Goal: Task Accomplishment & Management: Complete application form

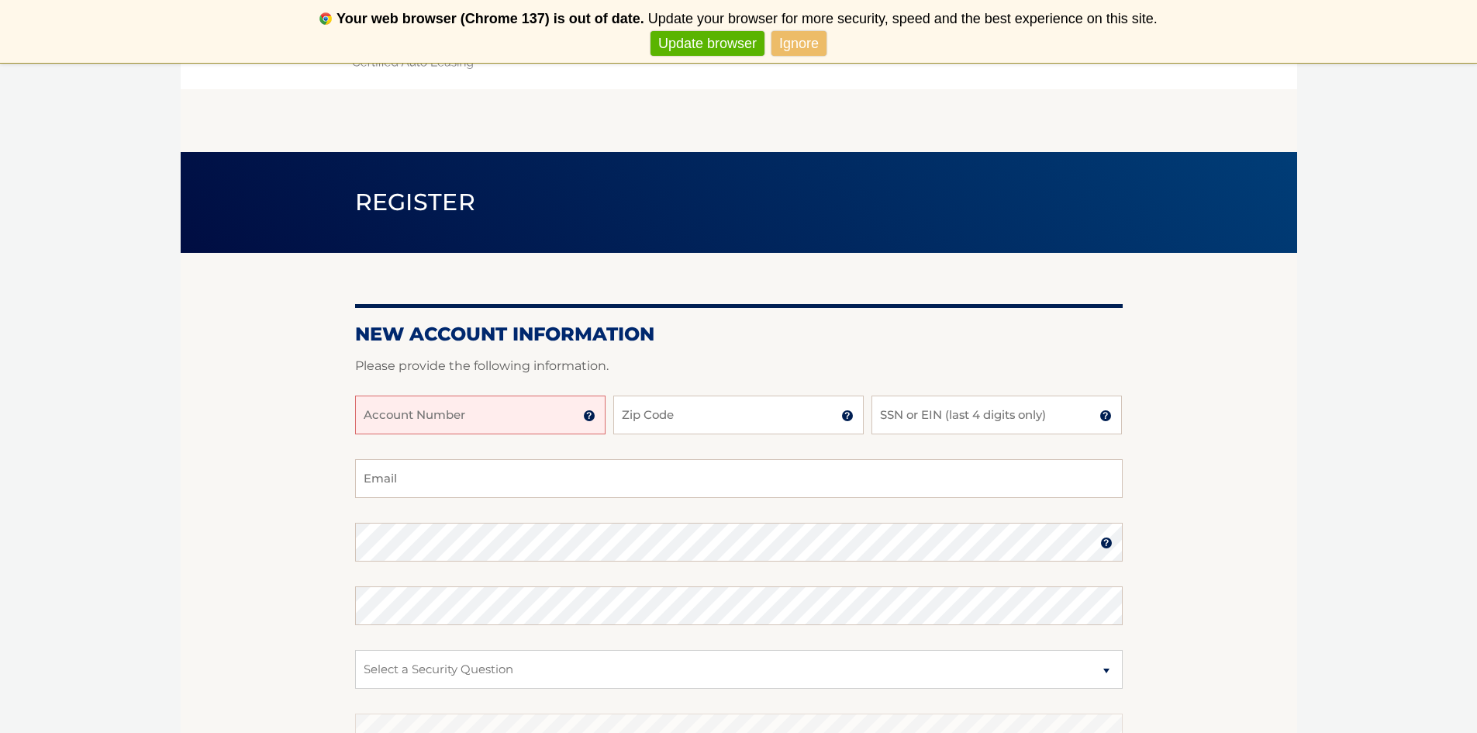
click at [466, 350] on form "New Account Information Please provide the following information. Account Numbe…" at bounding box center [738, 590] width 767 height 536
click at [456, 413] on input "Account Number" at bounding box center [480, 414] width 250 height 39
type input "44455531603"
click at [650, 419] on input "Zip Code" at bounding box center [738, 414] width 250 height 39
type input "07068"
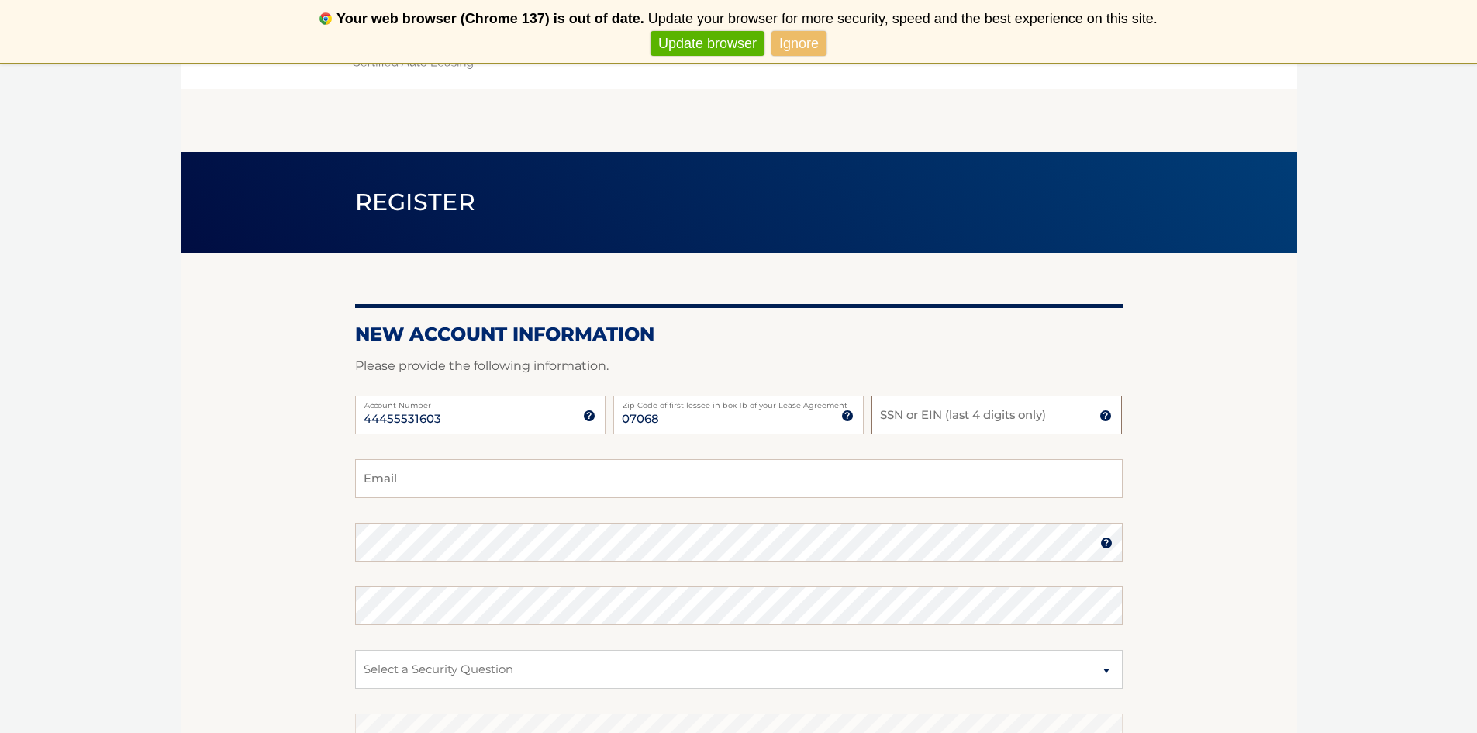
click at [978, 416] on input "SSN or EIN (last 4 digits only)" at bounding box center [996, 414] width 250 height 39
type input "6244"
click at [488, 490] on input "Email" at bounding box center [738, 478] width 767 height 39
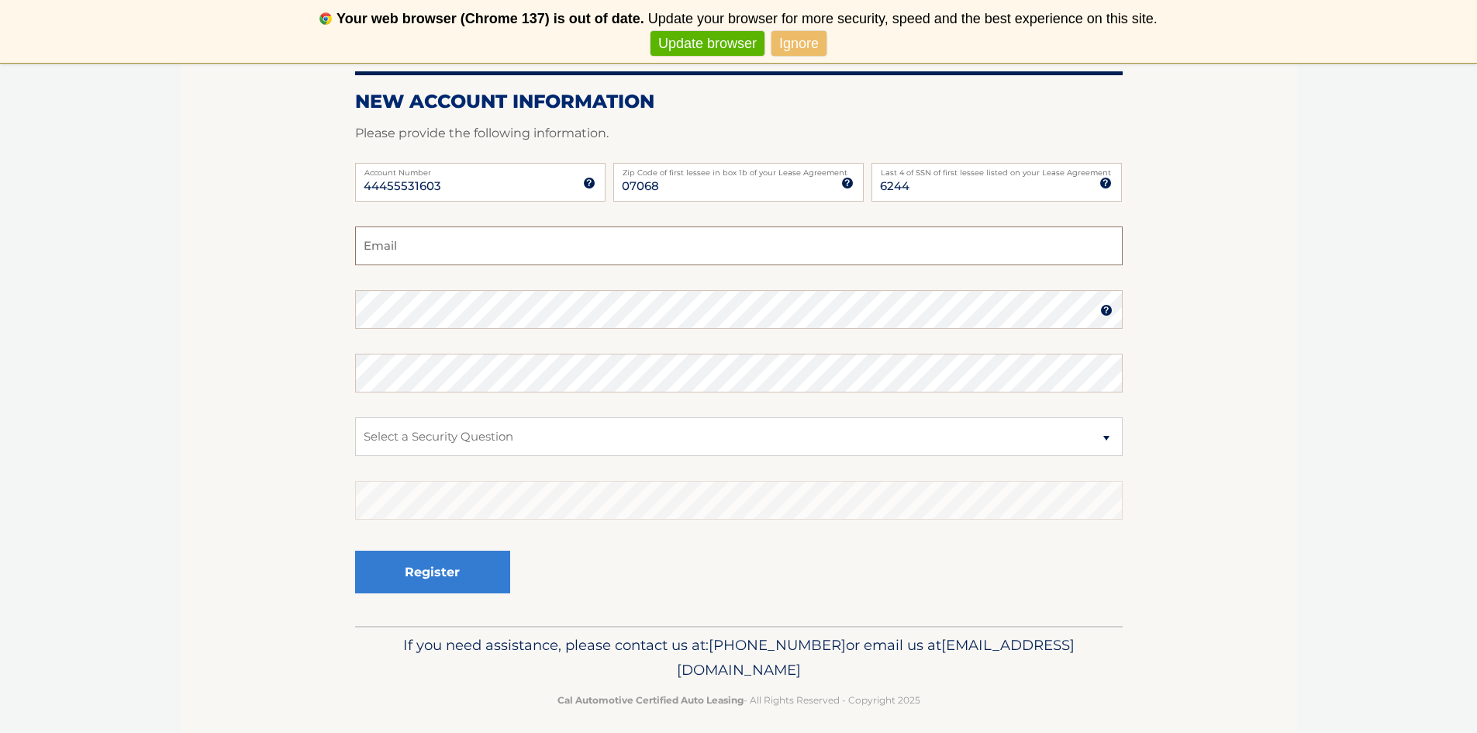
scroll to position [155, 0]
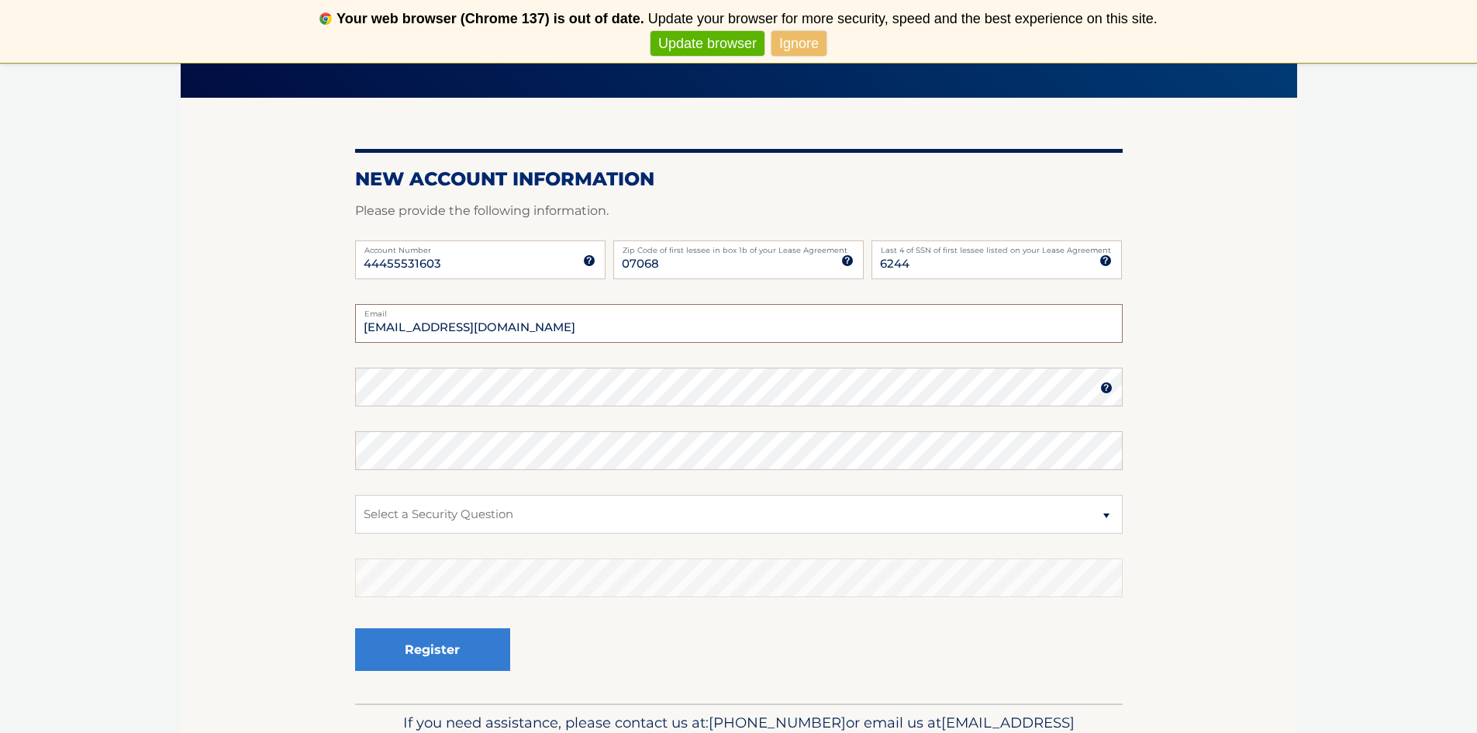
type input "cjbellino@hotmail.com"
click at [456, 515] on select "Select a Security Question What was the name of your elementary school? What is…" at bounding box center [738, 514] width 767 height 39
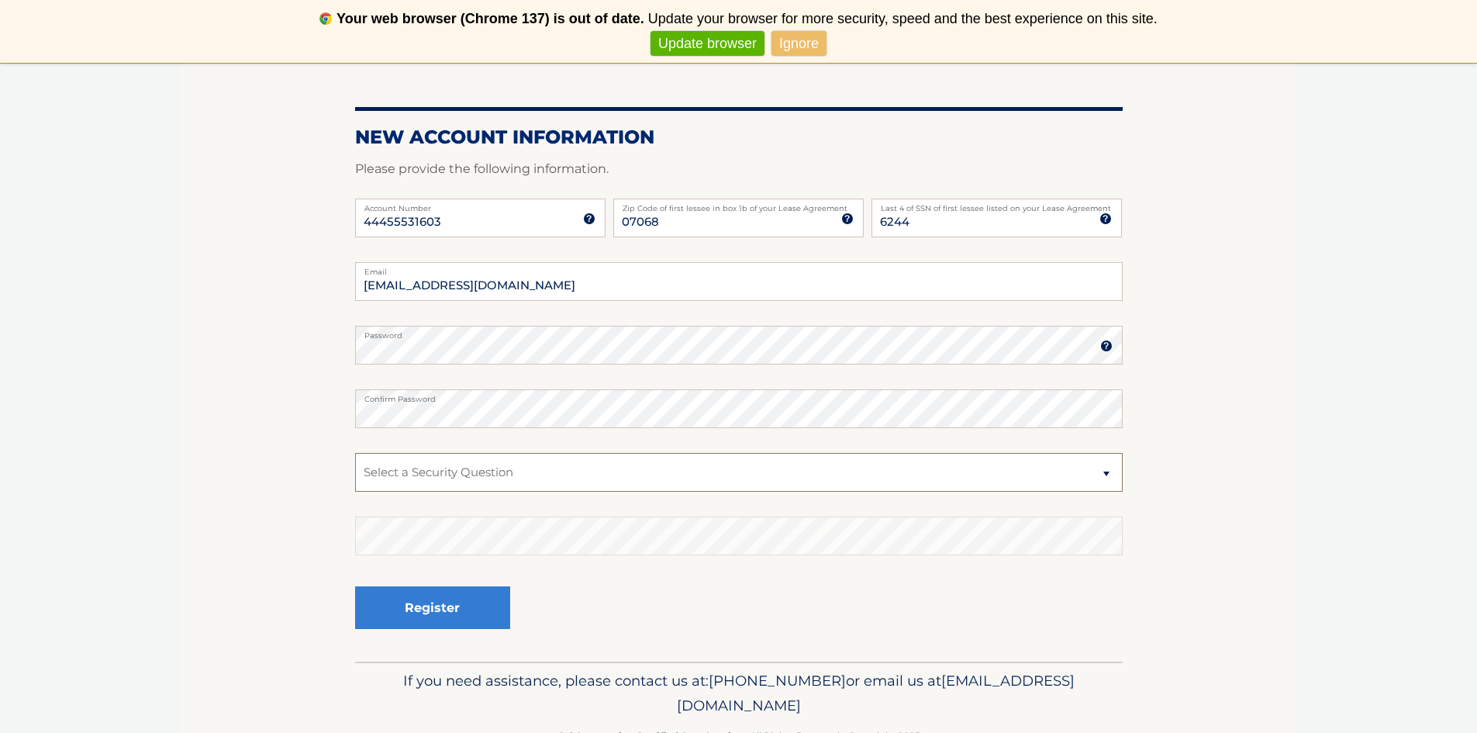
scroll to position [233, 0]
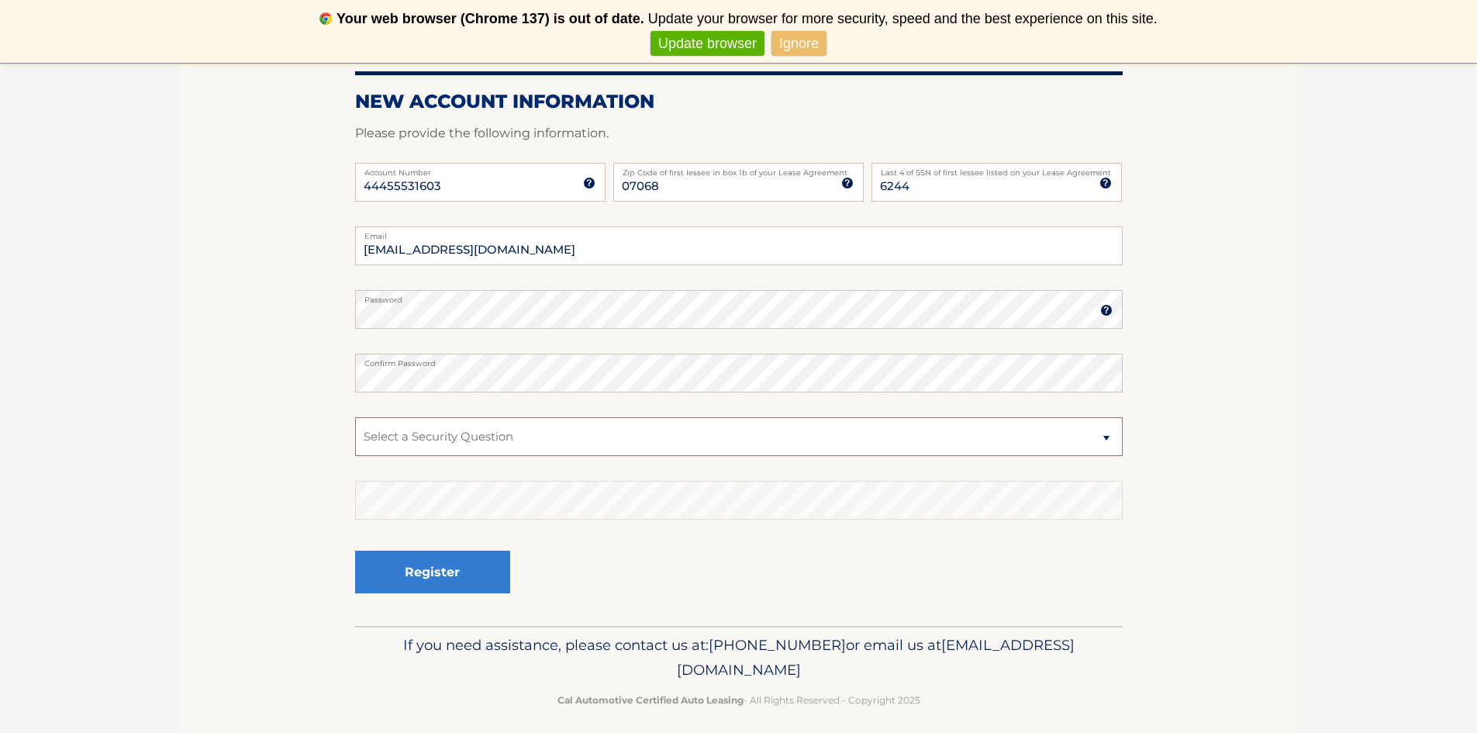
click at [557, 438] on select "Select a Security Question What was the name of your elementary school? What is…" at bounding box center [738, 436] width 767 height 39
select select "4"
click at [355, 417] on select "Select a Security Question What was the name of your elementary school? What is…" at bounding box center [738, 436] width 767 height 39
click at [448, 565] on button "Register" at bounding box center [432, 571] width 155 height 43
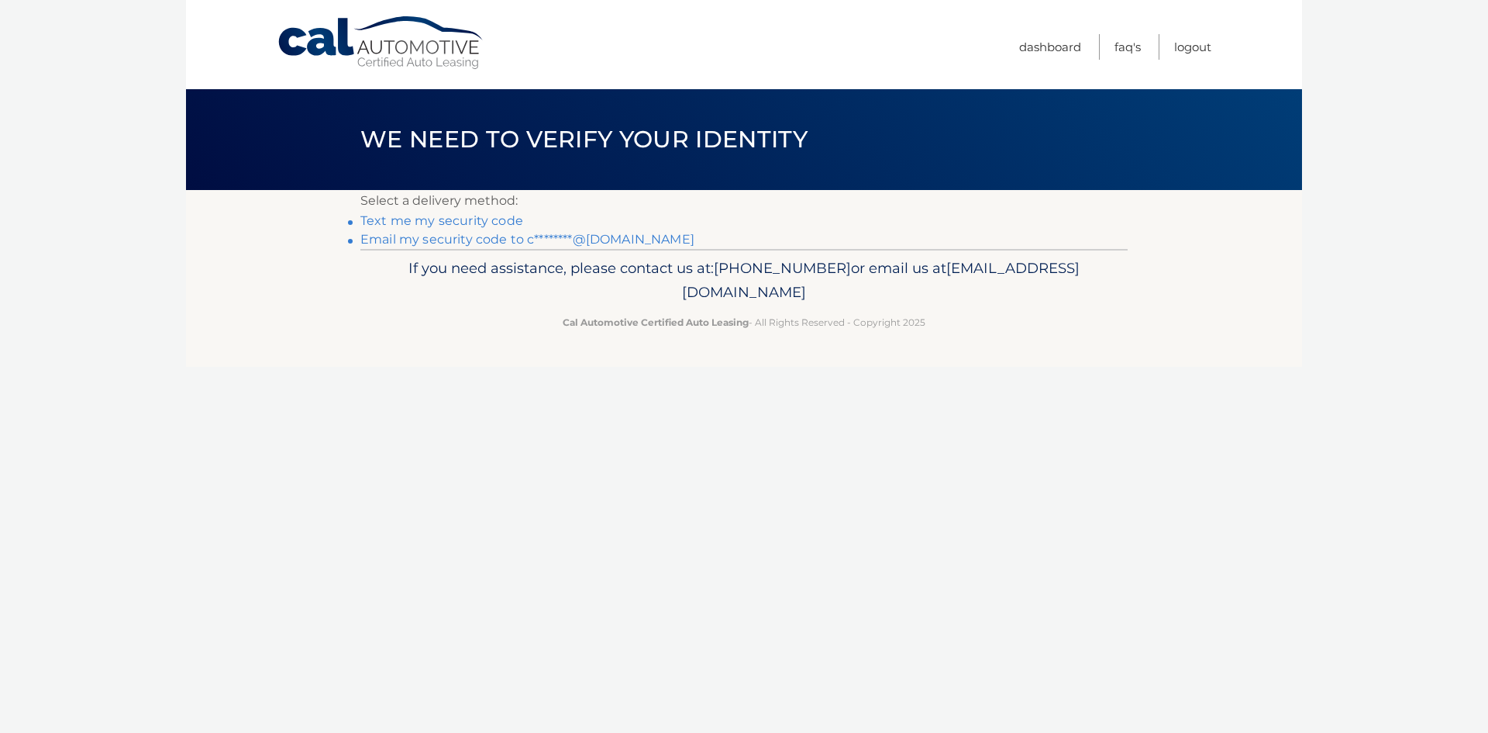
click at [405, 219] on link "Text me my security code" at bounding box center [441, 220] width 163 height 15
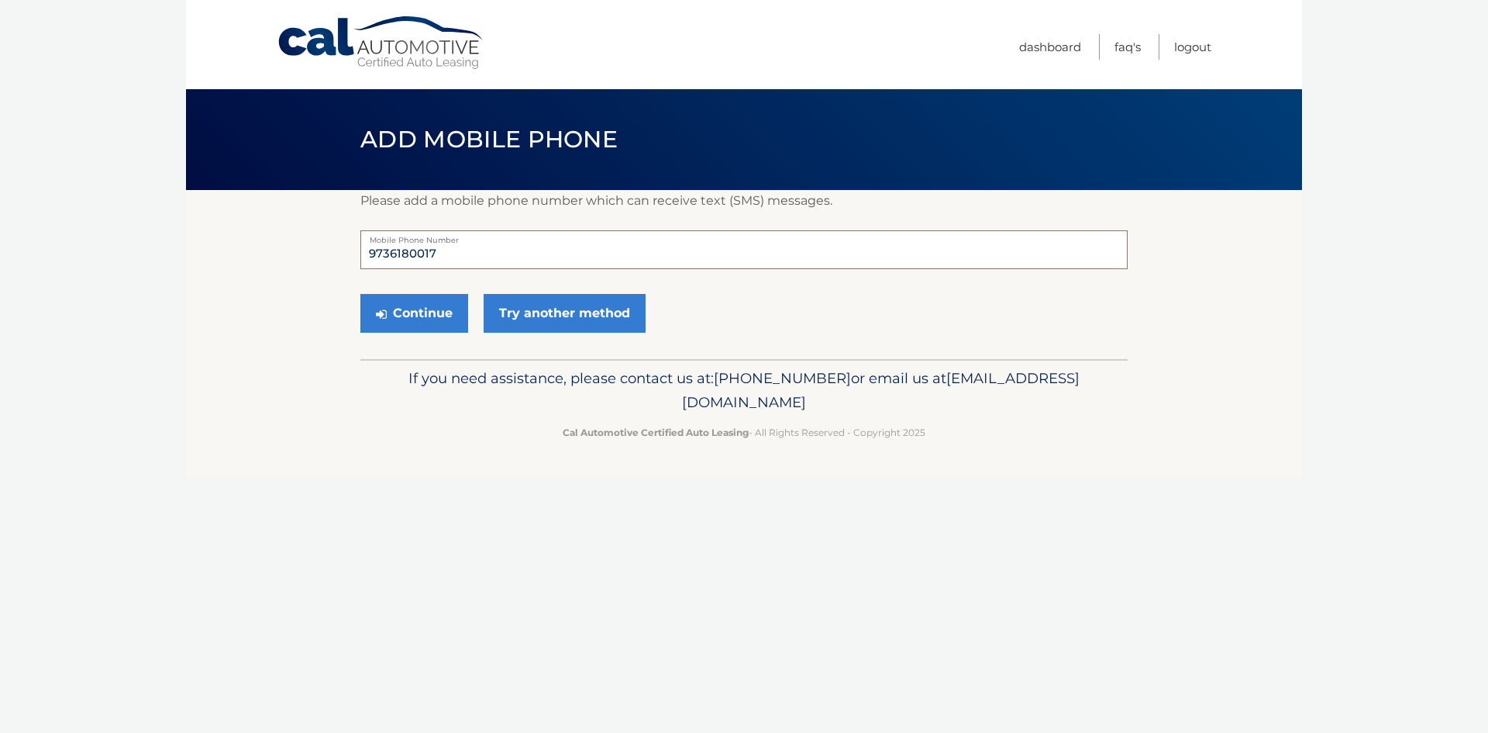
drag, startPoint x: 457, startPoint y: 257, endPoint x: 413, endPoint y: 253, distance: 43.5
click at [453, 257] on input "9736180017" at bounding box center [743, 249] width 767 height 39
drag, startPoint x: 392, startPoint y: 253, endPoint x: 439, endPoint y: 254, distance: 46.5
click at [439, 254] on input "9736180017" at bounding box center [743, 249] width 767 height 39
type input "9739437519"
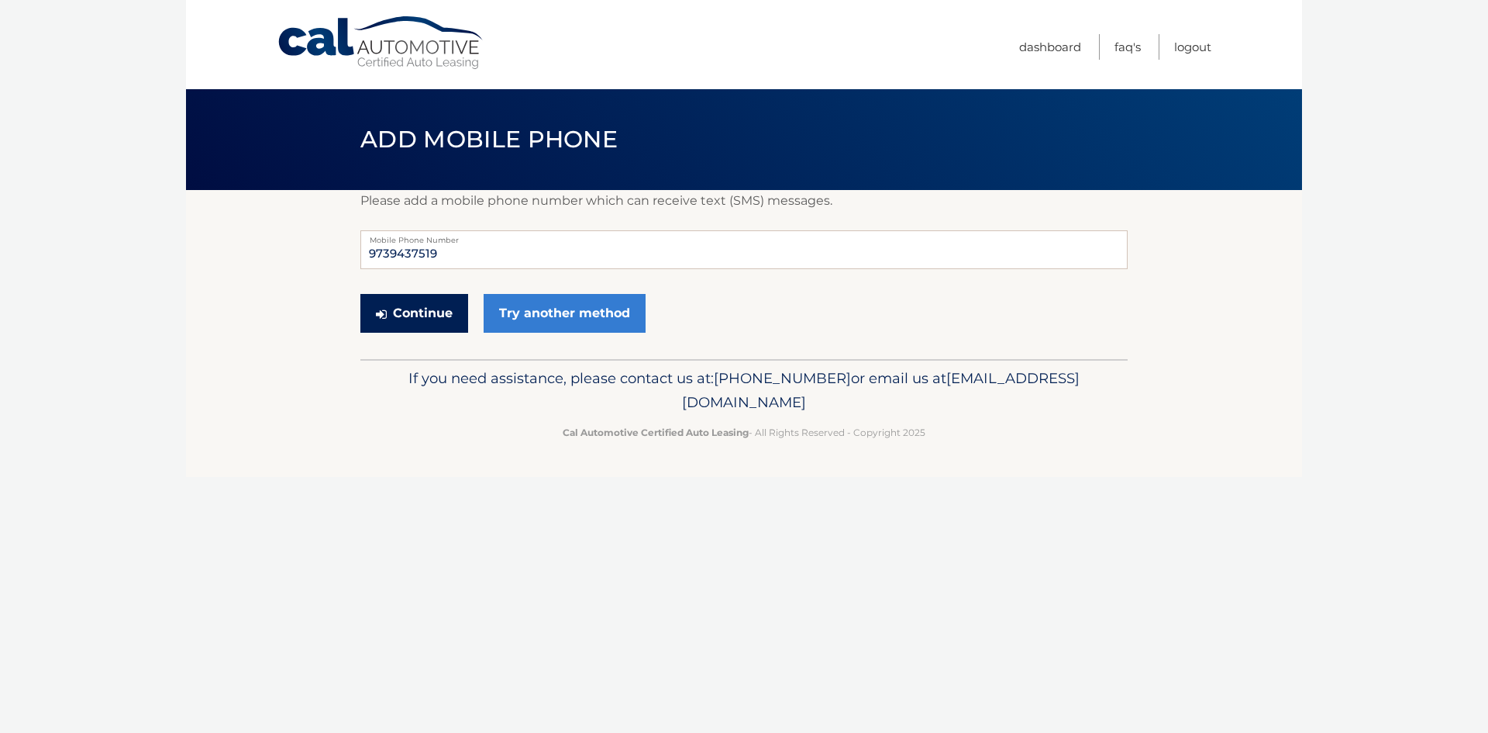
click at [412, 309] on button "Continue" at bounding box center [414, 313] width 108 height 39
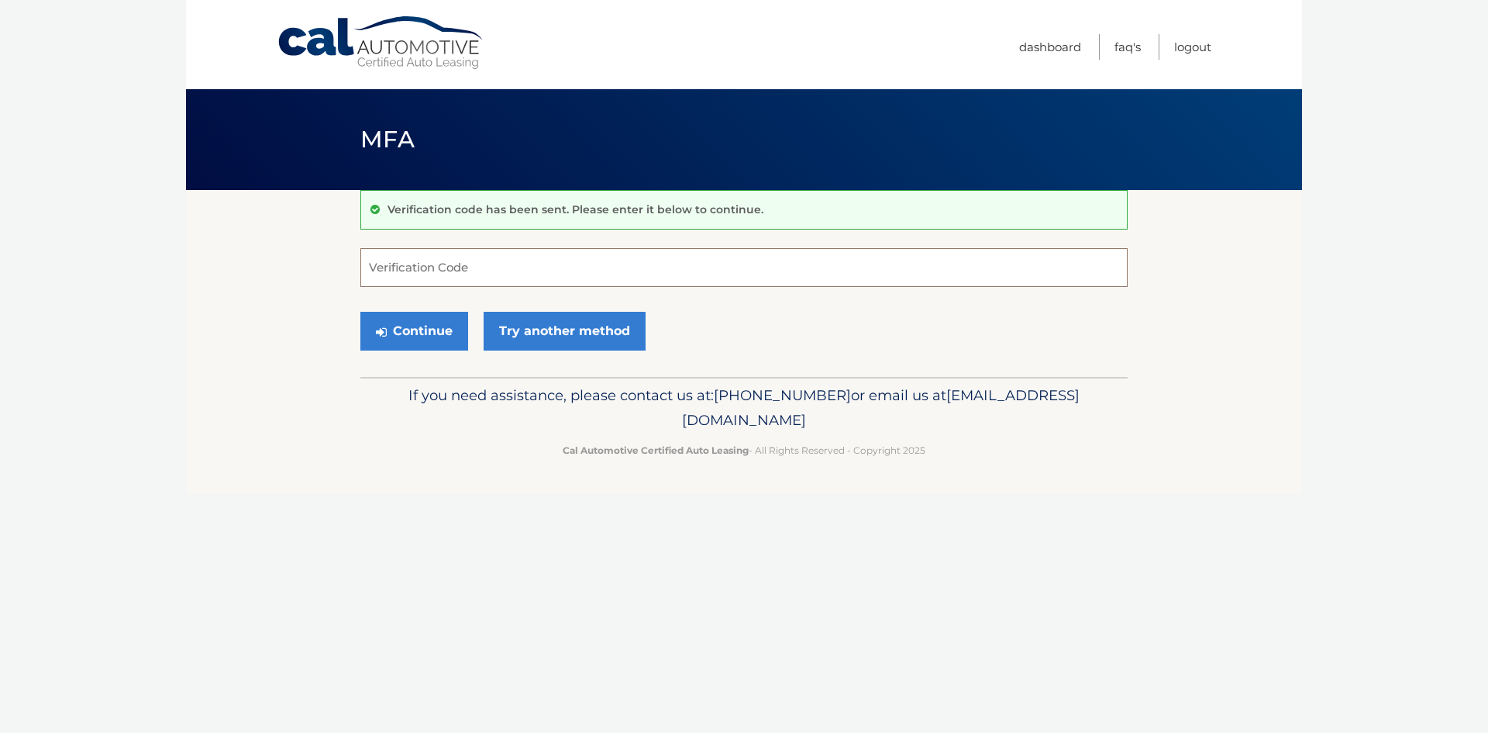
click at [419, 264] on input "Verification Code" at bounding box center [743, 267] width 767 height 39
type input "542149"
click at [427, 336] on button "Continue" at bounding box center [414, 331] width 108 height 39
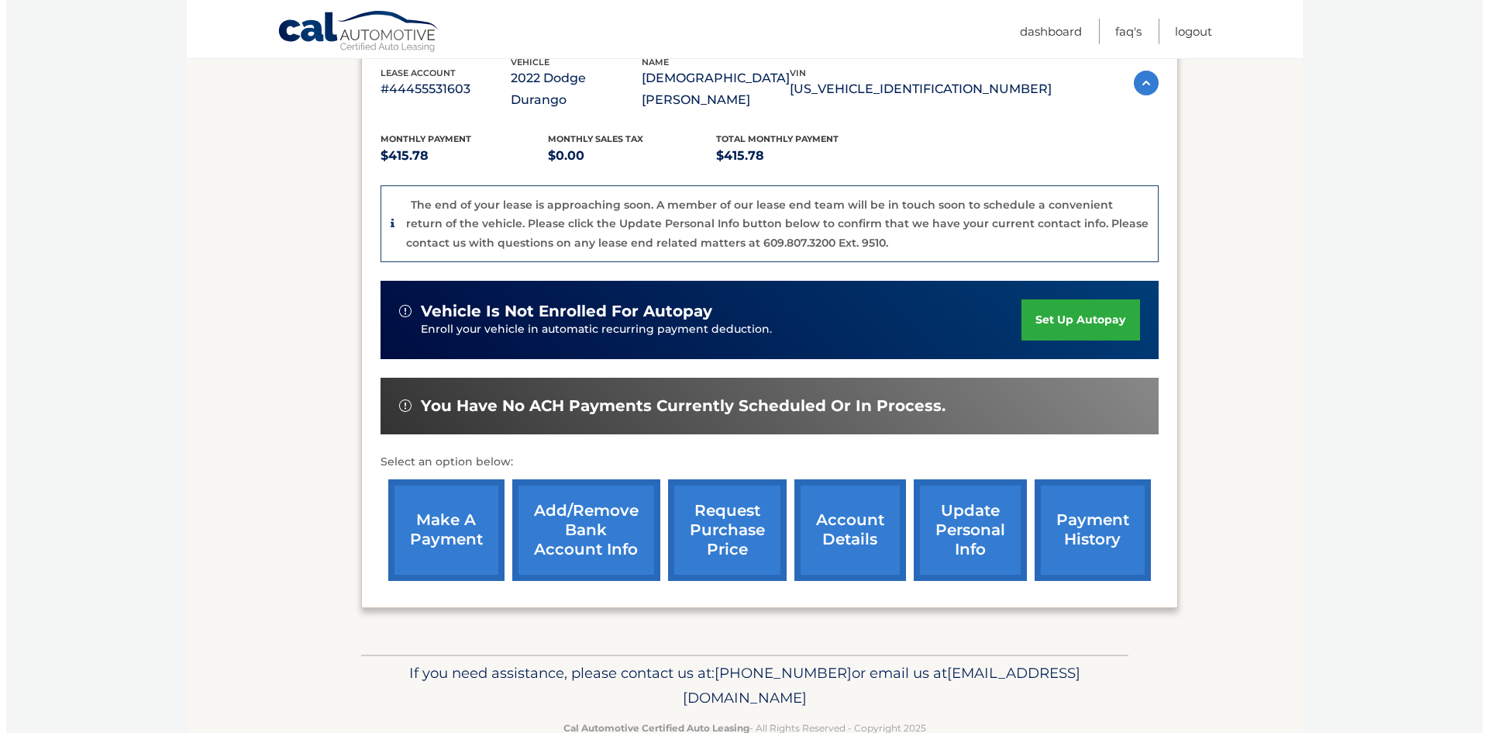
scroll to position [303, 0]
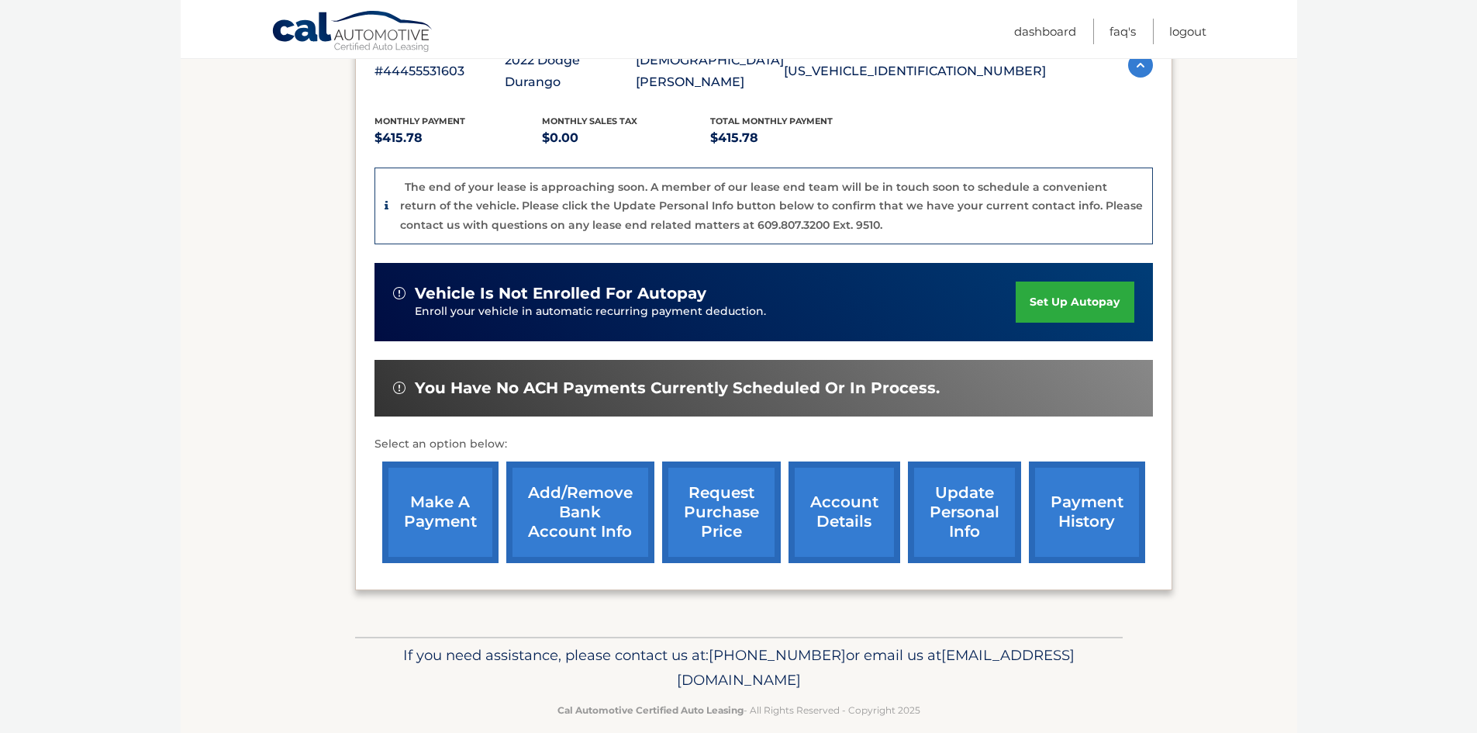
click at [715, 486] on link "request purchase price" at bounding box center [721, 512] width 119 height 102
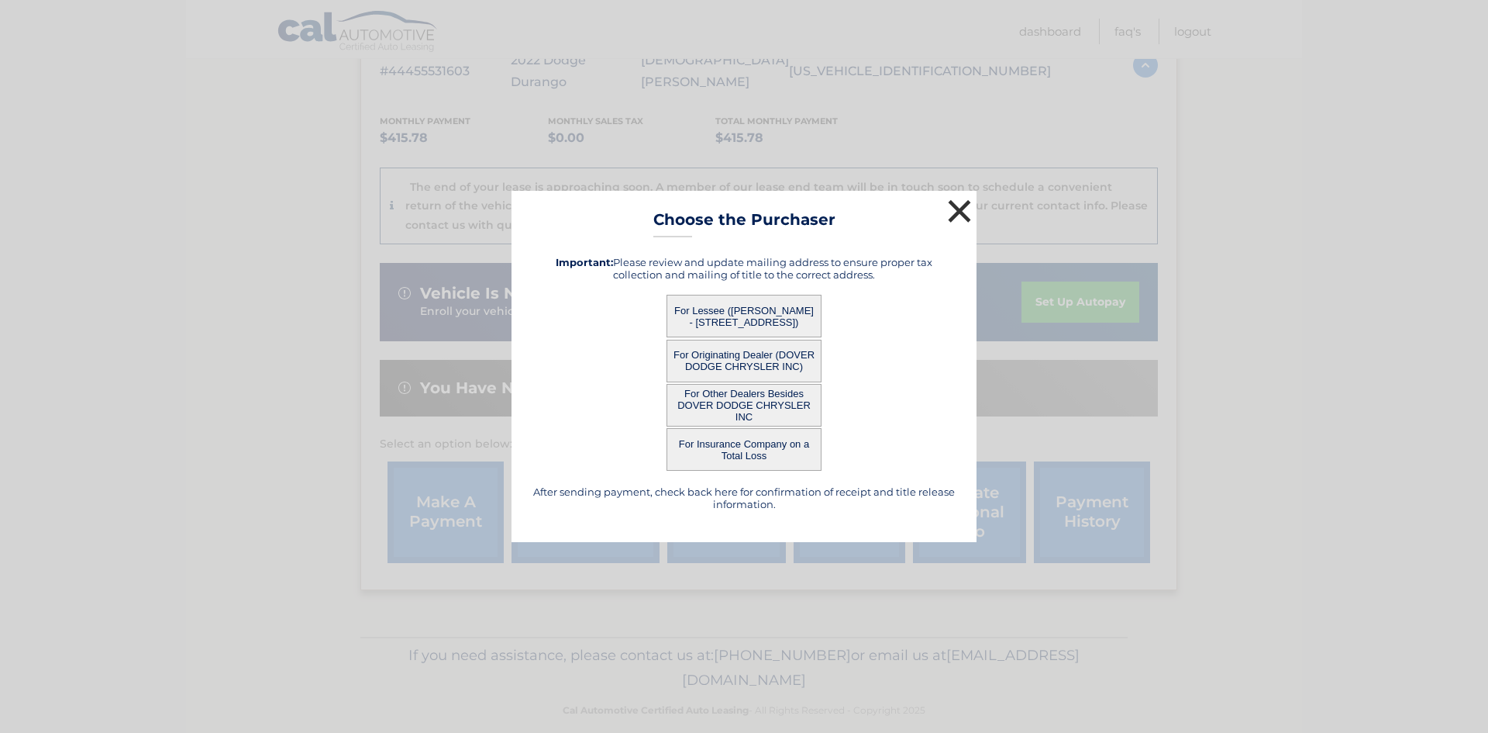
click at [955, 204] on button "×" at bounding box center [959, 210] width 31 height 31
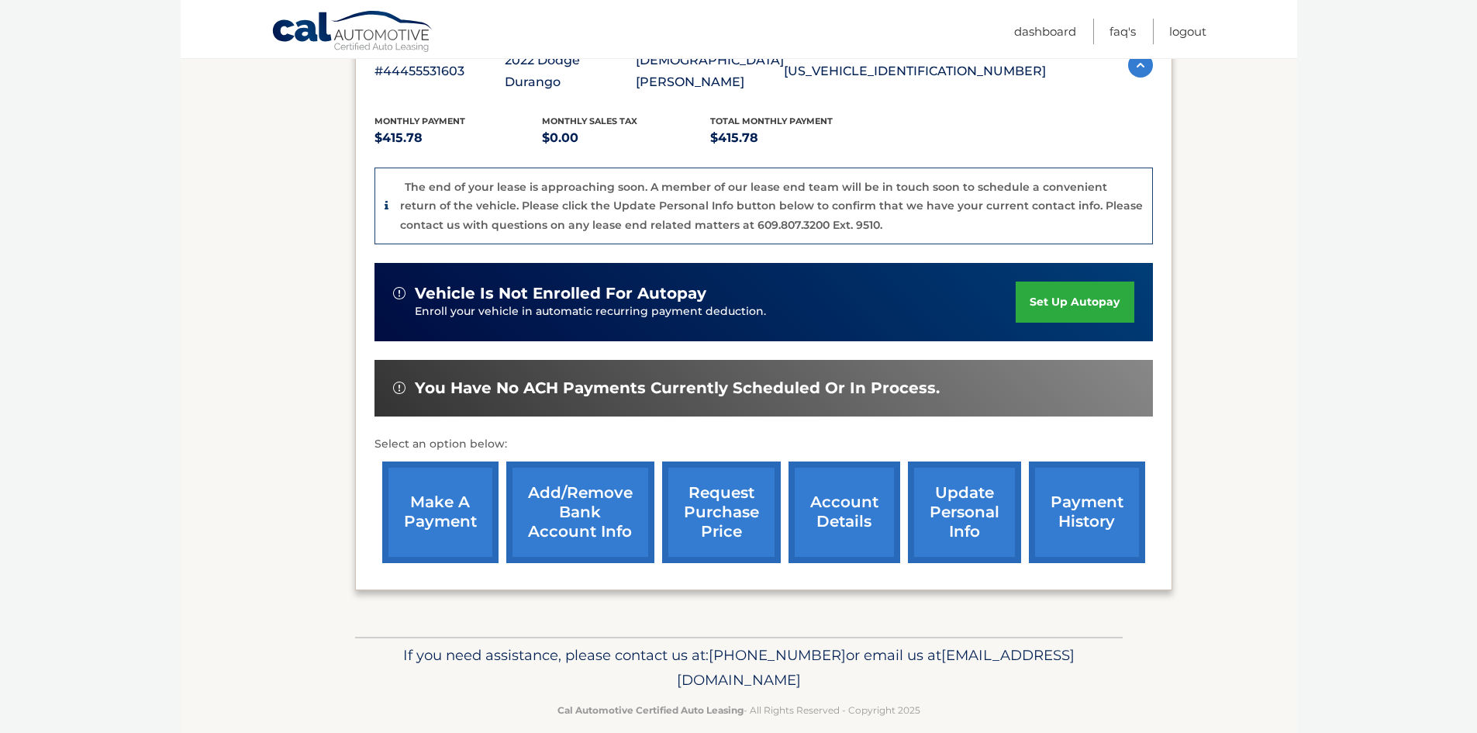
click at [715, 485] on link "request purchase price" at bounding box center [721, 512] width 119 height 102
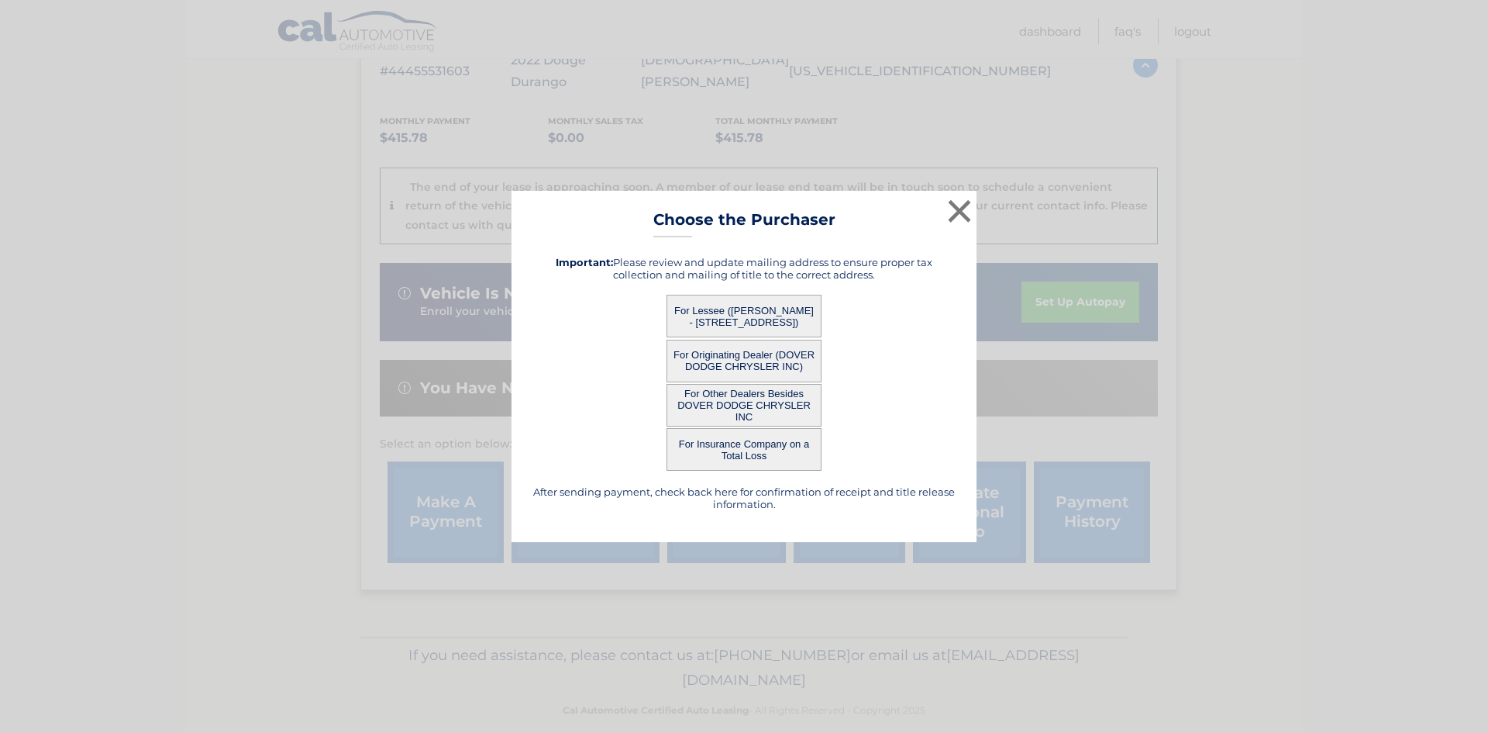
click at [721, 301] on button "For Lessee ([PERSON_NAME] - [STREET_ADDRESS])" at bounding box center [744, 316] width 155 height 43
click at [714, 307] on button "For Lessee ([PERSON_NAME] - [STREET_ADDRESS])" at bounding box center [744, 316] width 155 height 43
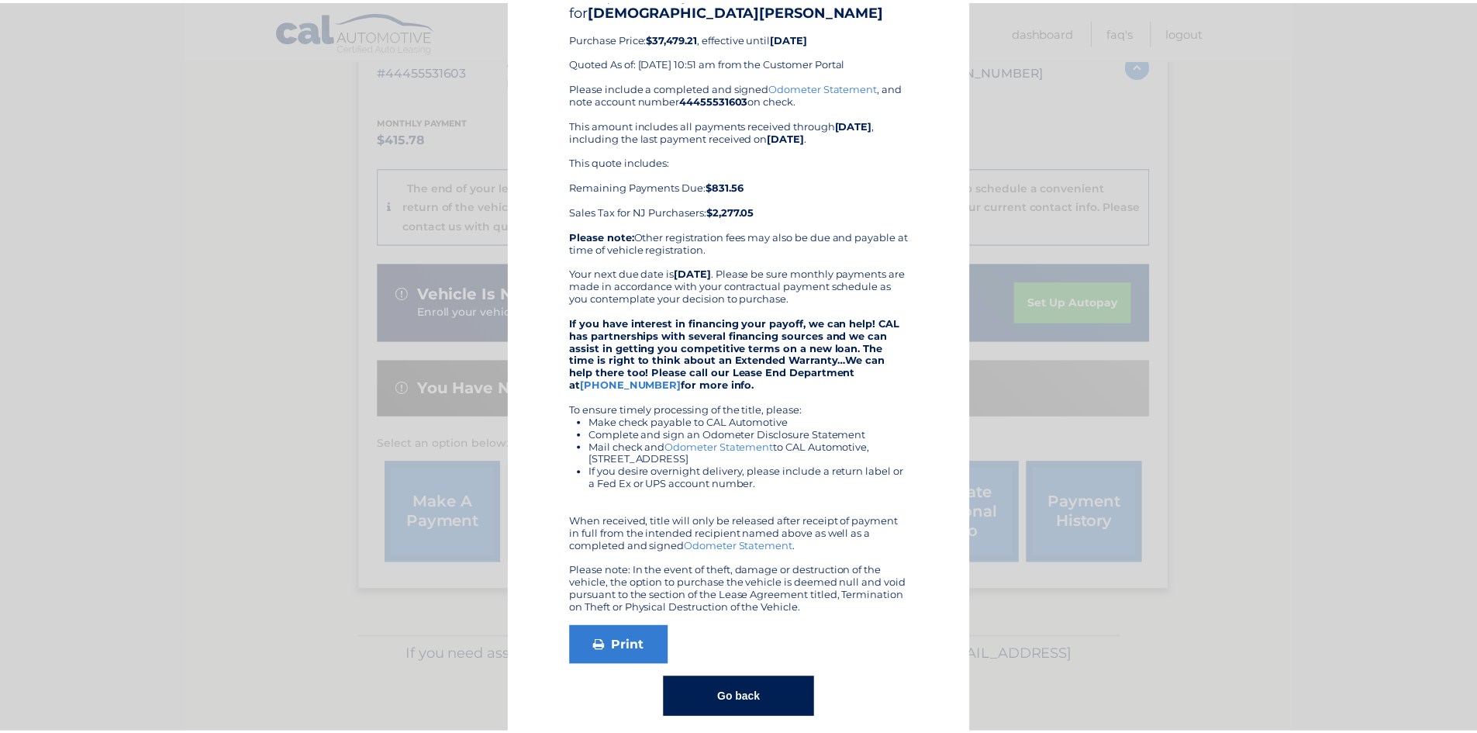
scroll to position [0, 0]
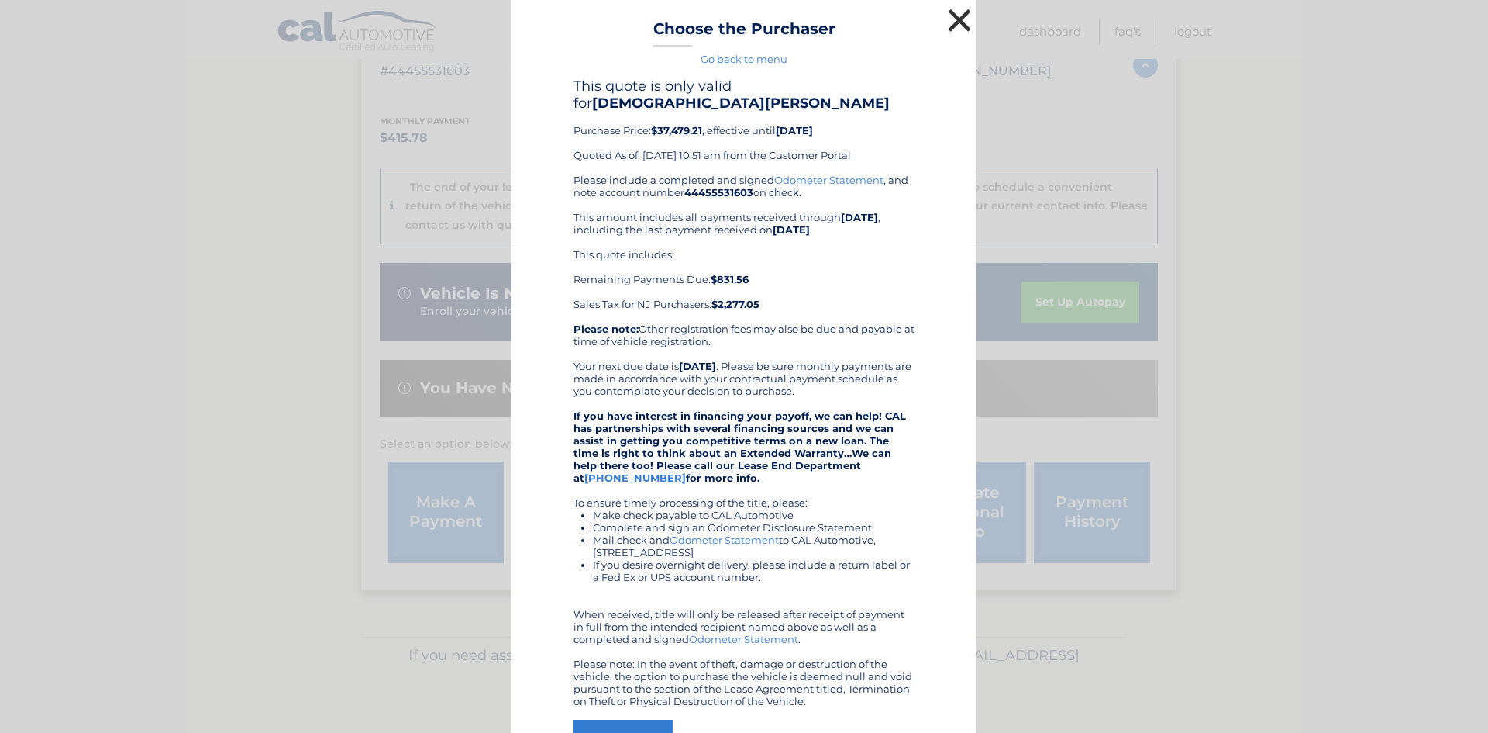
click at [953, 23] on button "×" at bounding box center [959, 20] width 31 height 31
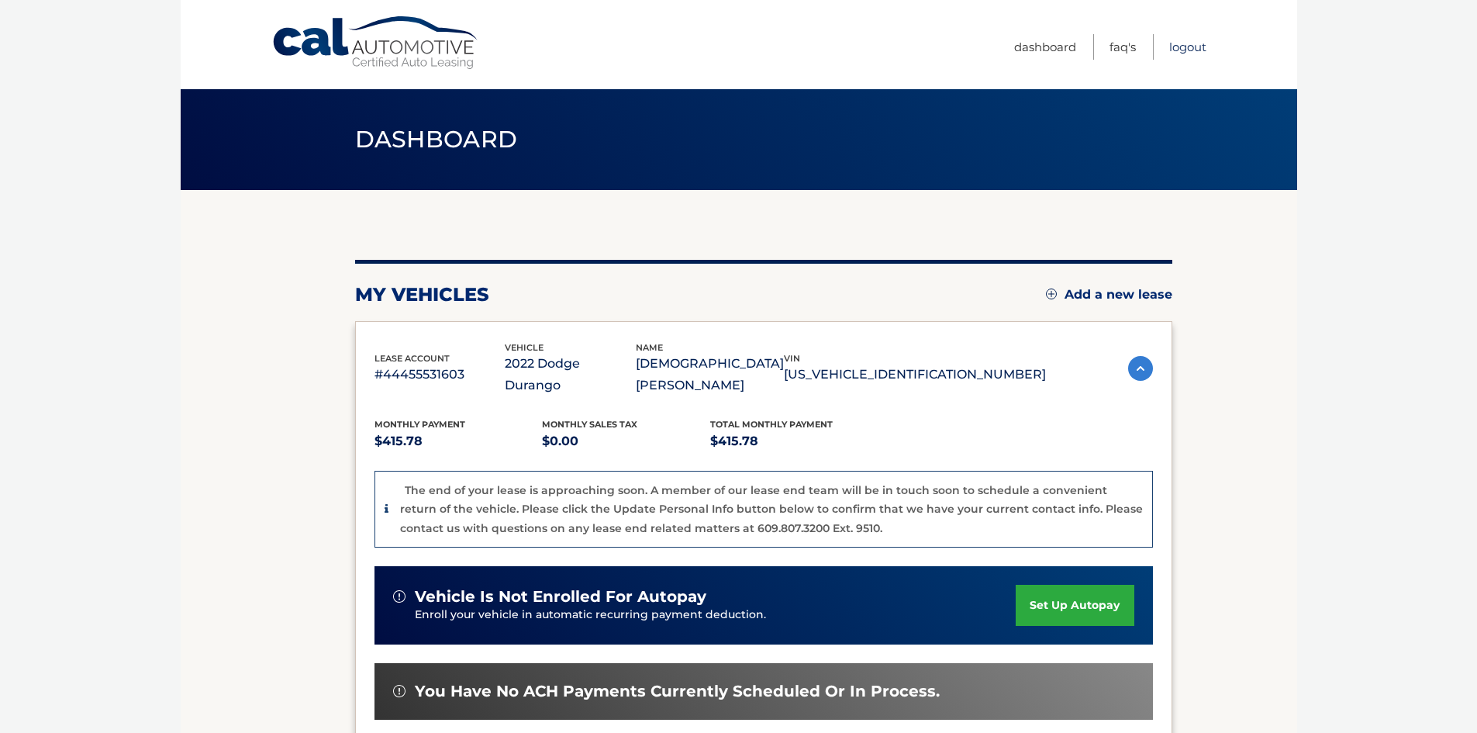
click at [1191, 43] on link "Logout" at bounding box center [1187, 47] width 37 height 26
